Goal: Information Seeking & Learning: Learn about a topic

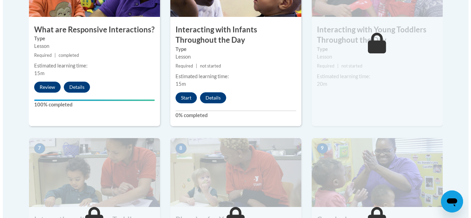
scroll to position [483, 0]
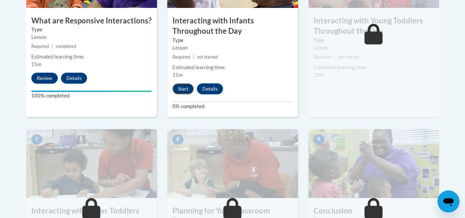
click at [177, 83] on button "Start" at bounding box center [183, 88] width 21 height 11
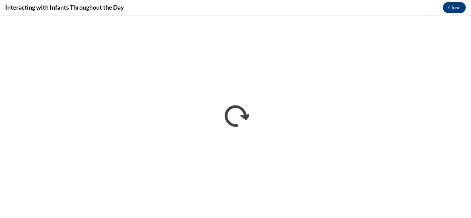
scroll to position [0, 0]
